Goal: Find specific page/section: Find specific page/section

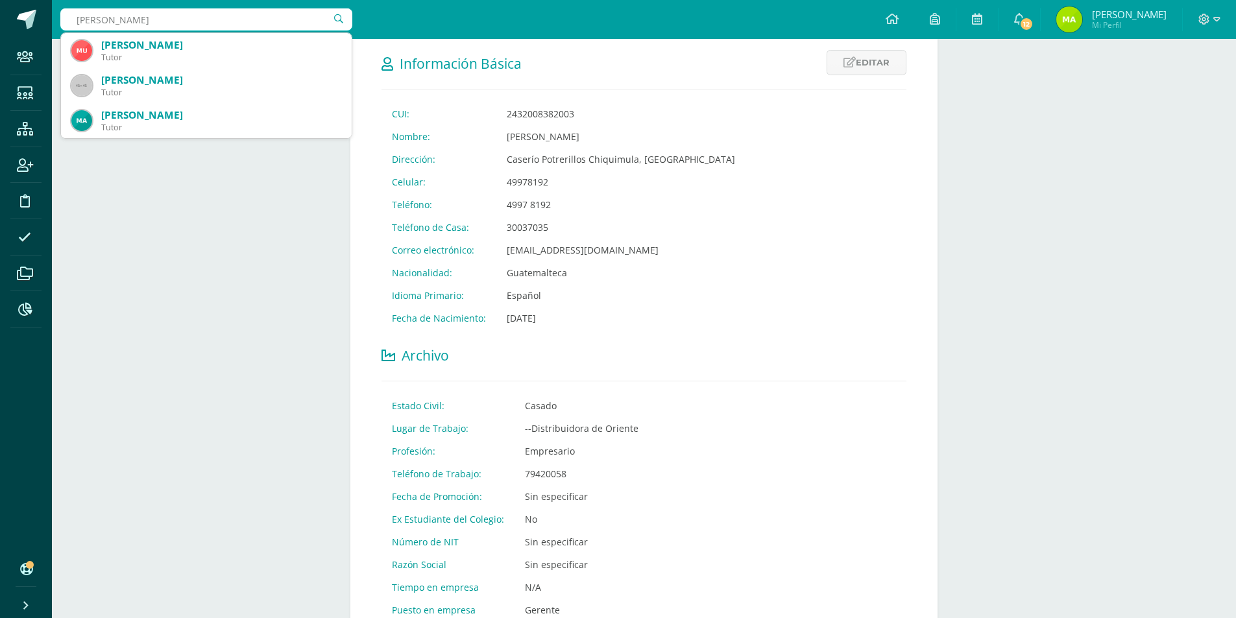
type input "marizabel quijada"
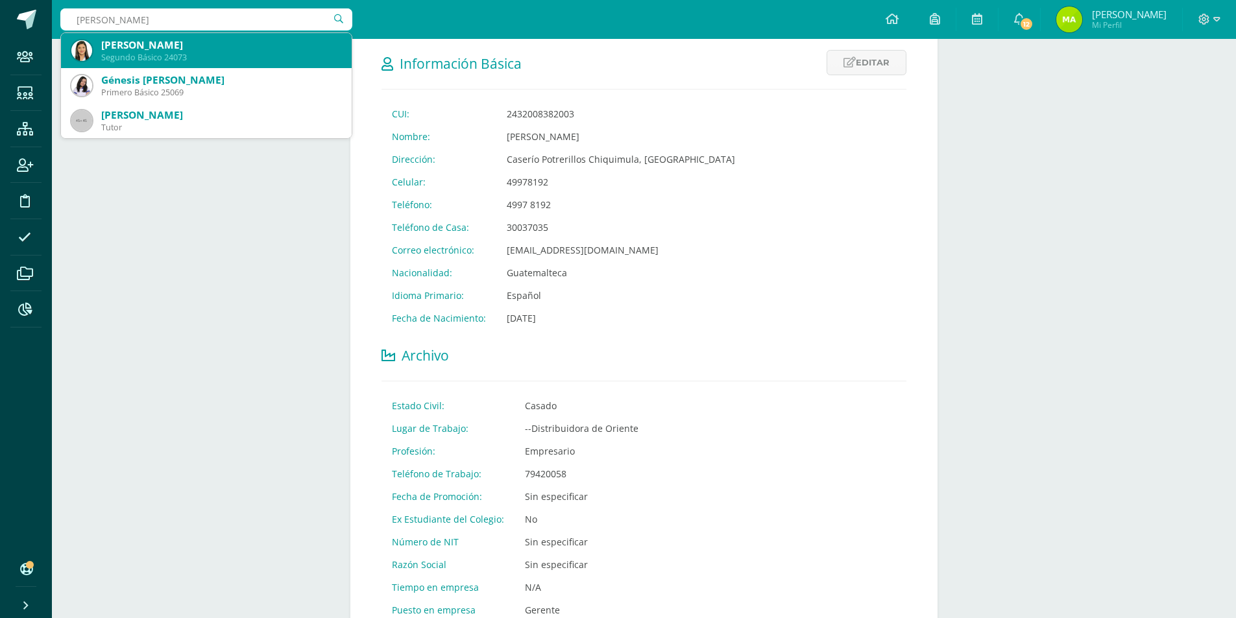
click at [138, 42] on div "Marizabel Quijada Palma" at bounding box center [221, 45] width 240 height 14
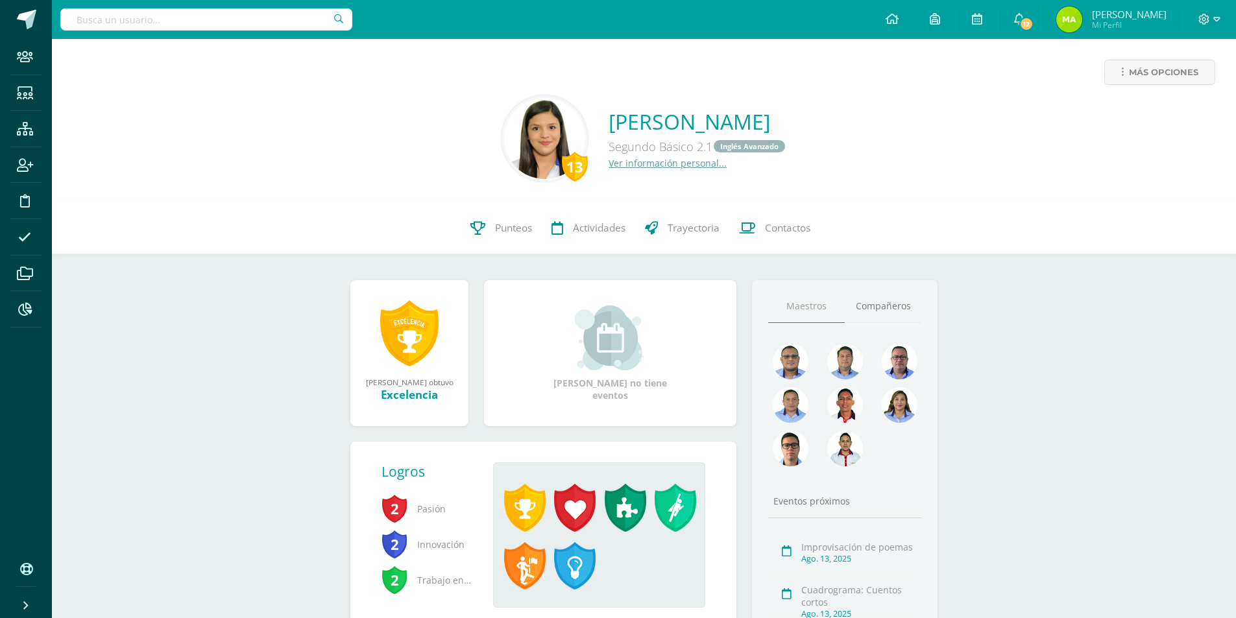
click at [624, 159] on link "Ver información personal..." at bounding box center [668, 163] width 118 height 12
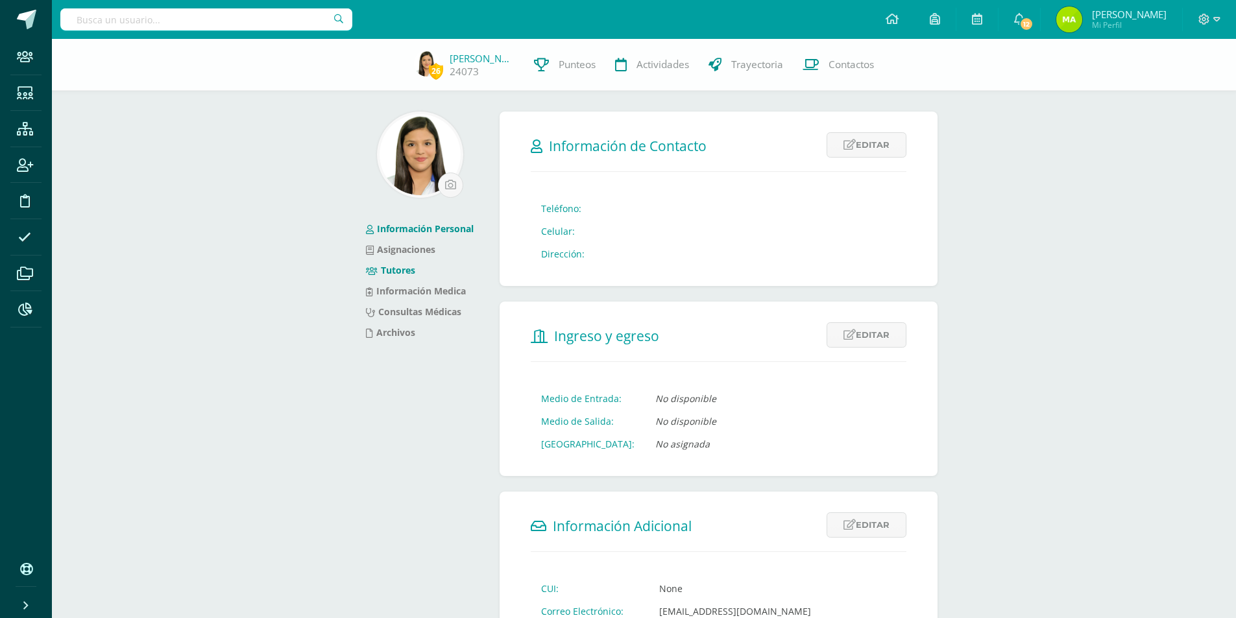
click at [395, 273] on link "Tutores" at bounding box center [390, 270] width 49 height 12
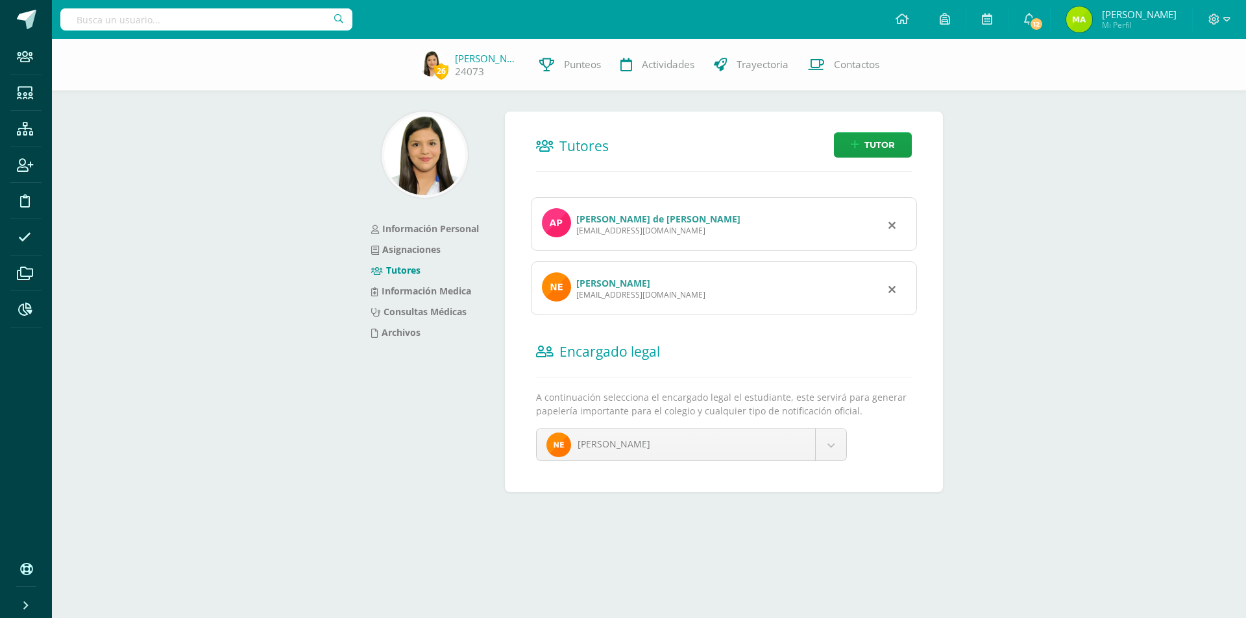
click at [635, 217] on link "[PERSON_NAME] de [PERSON_NAME]" at bounding box center [658, 219] width 164 height 12
